Goal: Obtain resource: Download file/media

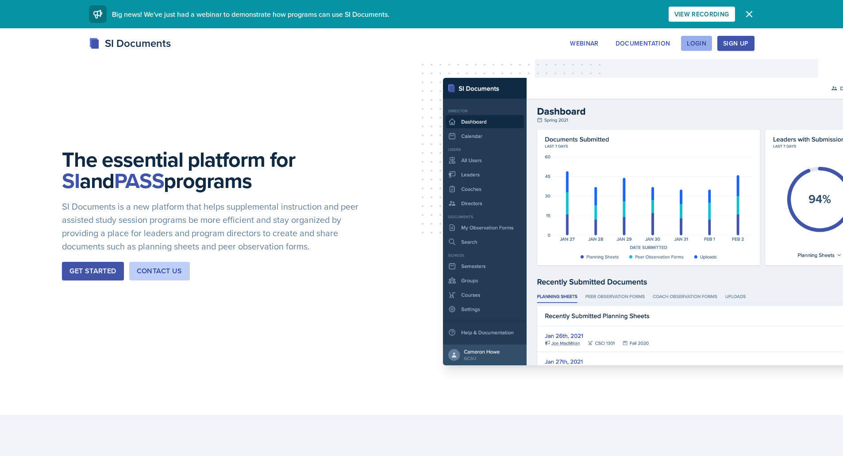
click at [404, 43] on div "Login" at bounding box center [696, 43] width 19 height 7
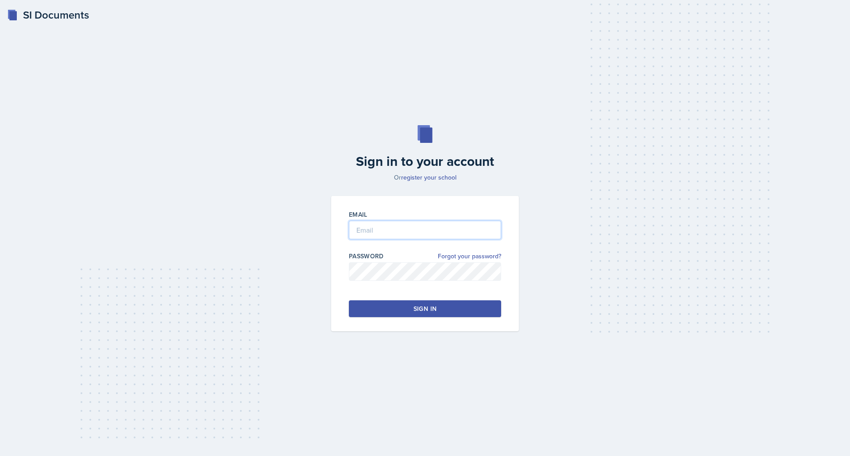
click at [404, 222] on input "email" at bounding box center [425, 230] width 152 height 19
type input "[EMAIL_ADDRESS][DOMAIN_NAME]"
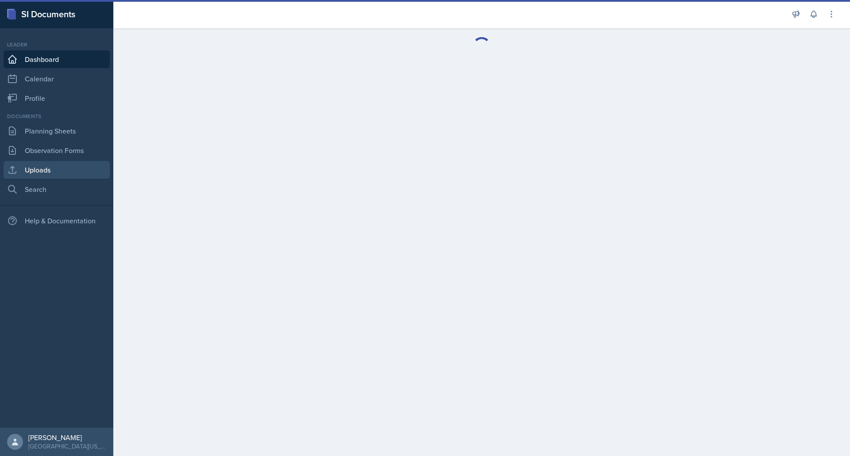
click at [27, 165] on link "Uploads" at bounding box center [57, 170] width 106 height 18
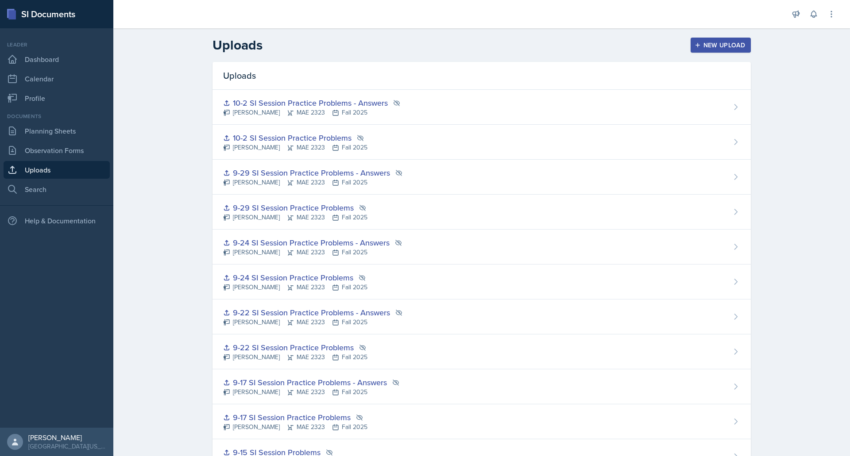
click at [369, 147] on div "10-2 SI Session Practice Problems [PERSON_NAME] MAE 2323 Fall 2025" at bounding box center [481, 142] width 538 height 35
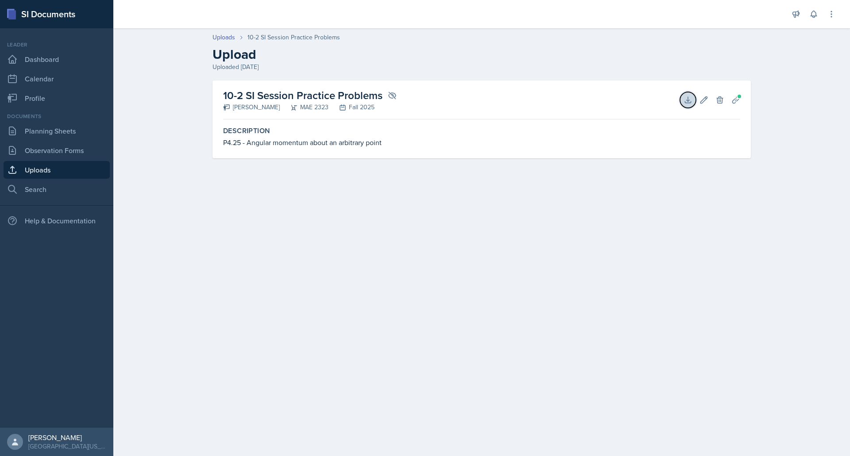
click at [404, 100] on icon at bounding box center [687, 100] width 9 height 9
